Goal: Navigation & Orientation: Find specific page/section

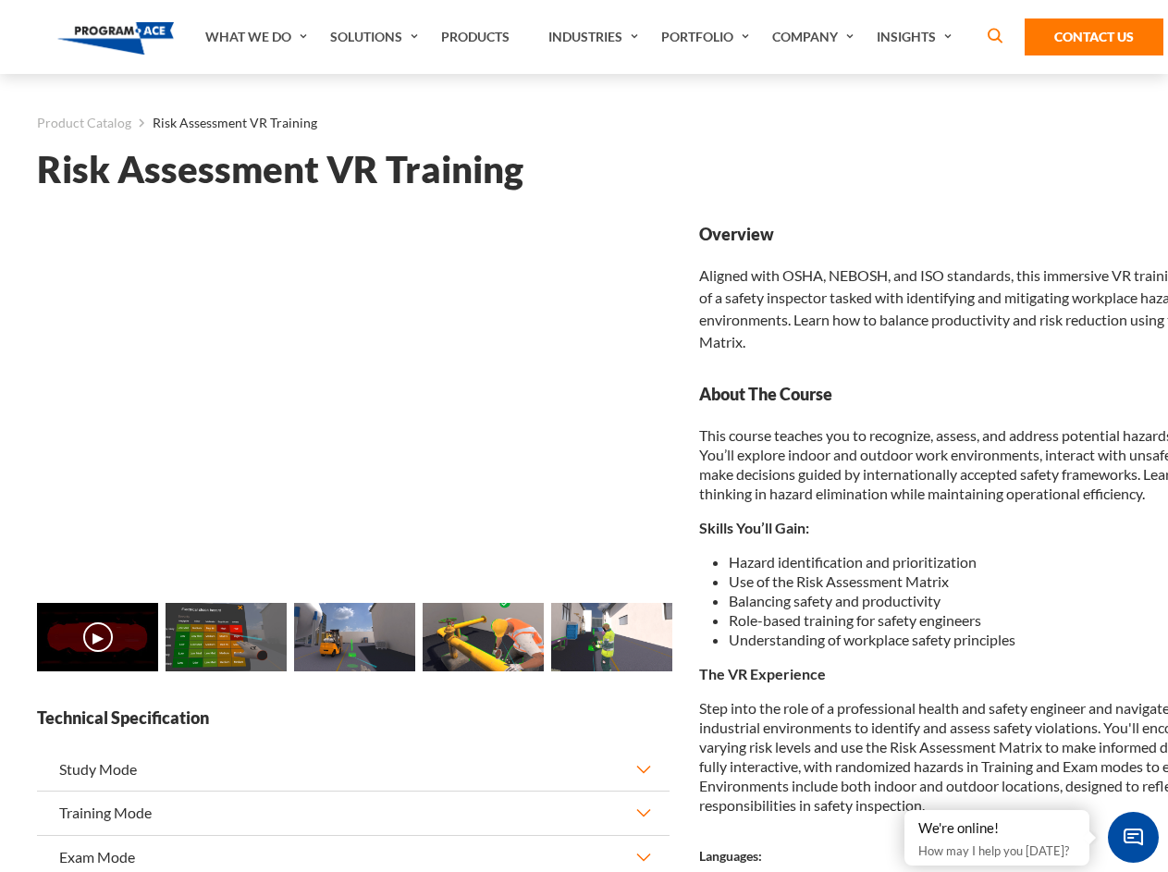
click at [376, 37] on link "Solutions" at bounding box center [376, 37] width 111 height 74
click at [0, 0] on div "AI & Computer Vision Solutions Computer Vision Quality Control AI tools for fas…" at bounding box center [0, 0] width 0 height 0
click at [0, 0] on div "AI & Computer Vision Solutions Virtual Training Solutions Virtual Tour Solution…" at bounding box center [0, 0] width 0 height 0
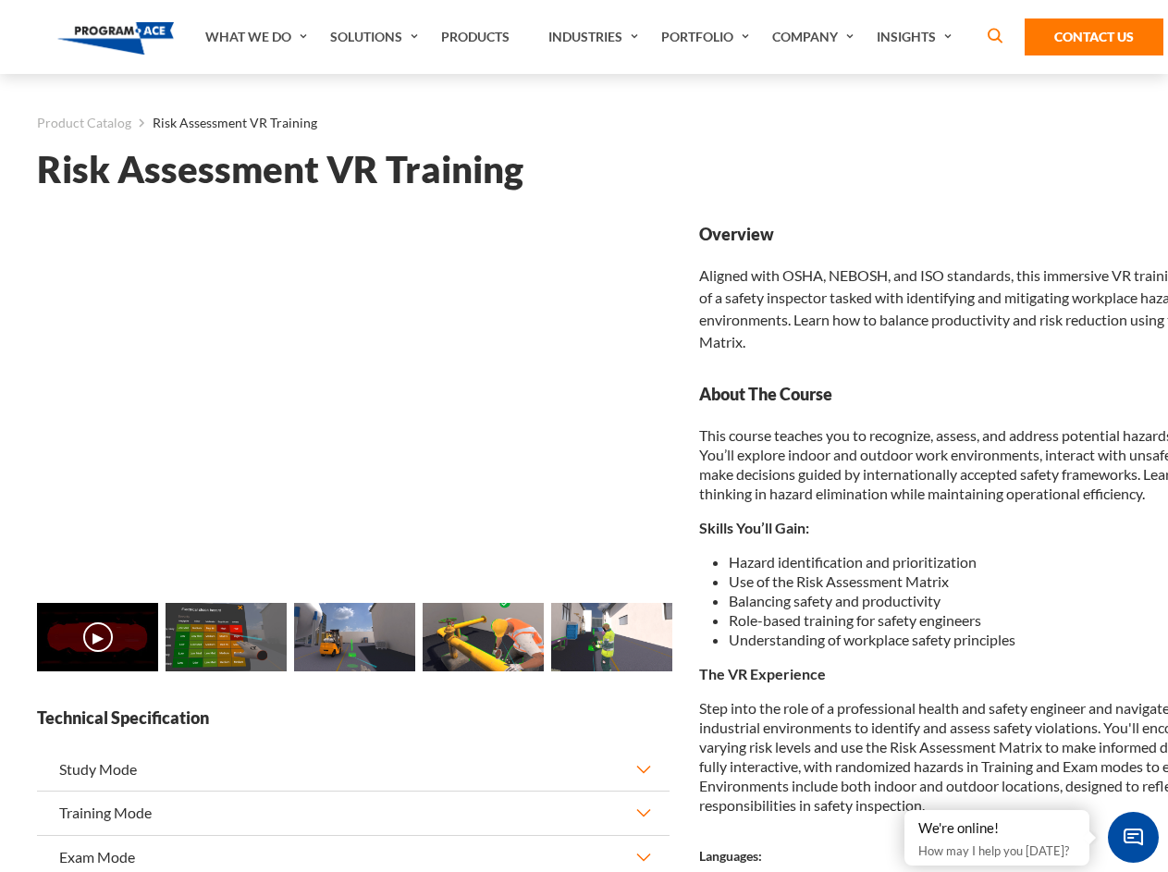
click at [0, 0] on div "AI & Computer Vision Solutions Virtual Training Solutions Virtual Tour Solution…" at bounding box center [0, 0] width 0 height 0
click at [0, 0] on div "AI & Computer Vision Solutions Computer Vision Quality Control AI tools for fas…" at bounding box center [0, 0] width 0 height 0
